Goal: Check status

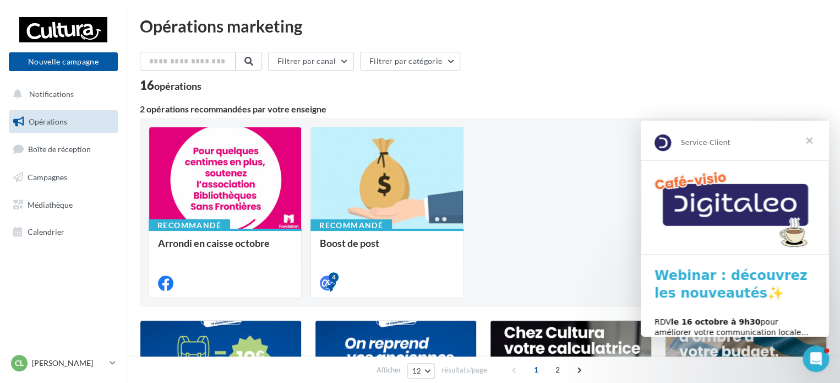
click at [814, 139] on span "Fermer" at bounding box center [810, 141] width 40 height 40
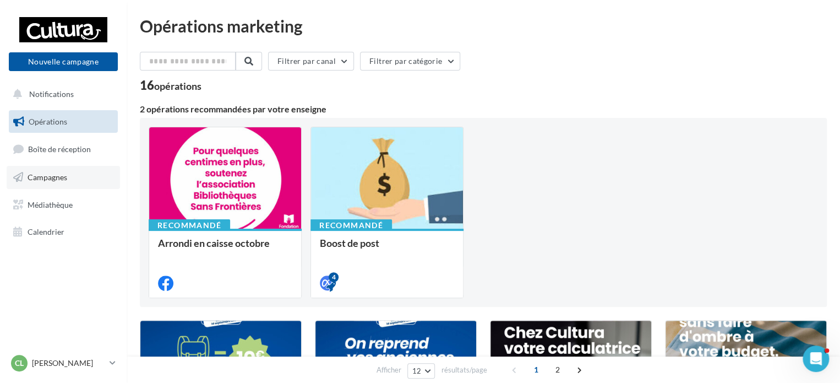
click at [31, 180] on span "Campagnes" at bounding box center [48, 176] width 40 height 9
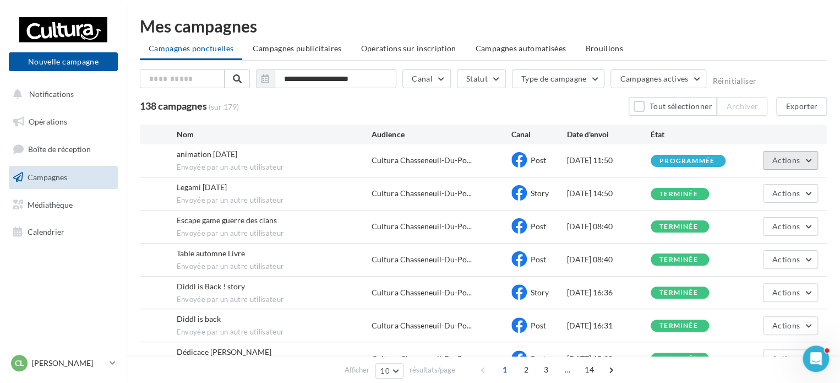
click at [815, 159] on button "Actions" at bounding box center [790, 160] width 55 height 19
click at [760, 190] on button "Voir les résultats" at bounding box center [763, 186] width 110 height 29
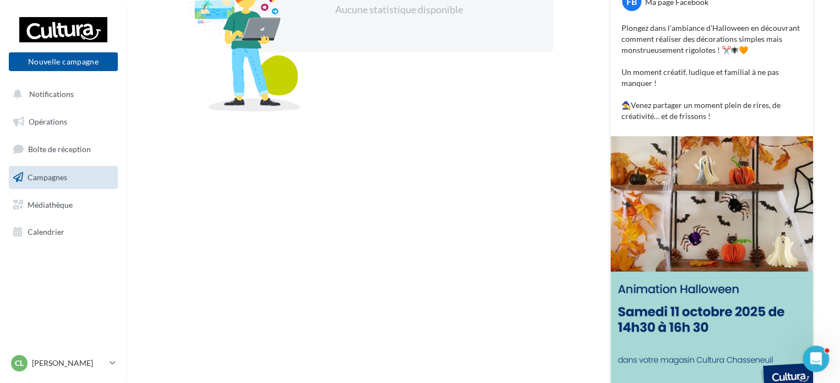
scroll to position [220, 0]
